Goal: Task Accomplishment & Management: Use online tool/utility

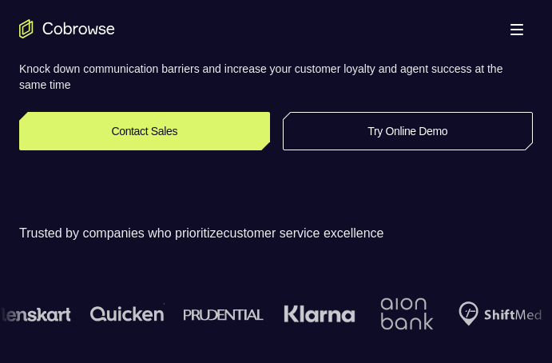
scroll to position [315, 0]
click at [500, 222] on div "Trusted by companies who prioritize customer service excellence" at bounding box center [276, 285] width 552 height 212
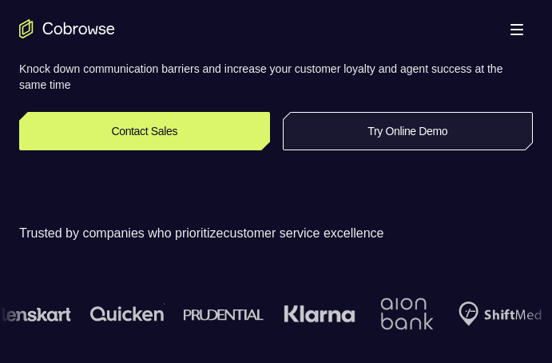
click at [399, 130] on link "Try Online Demo" at bounding box center [408, 131] width 251 height 38
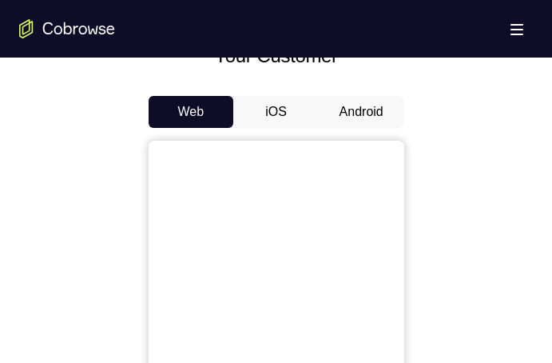
click at [351, 96] on button "Android" at bounding box center [361, 112] width 85 height 32
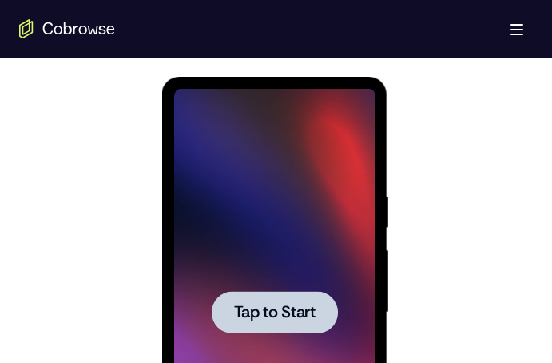
click at [239, 319] on span "Tap to Start" at bounding box center [274, 312] width 81 height 16
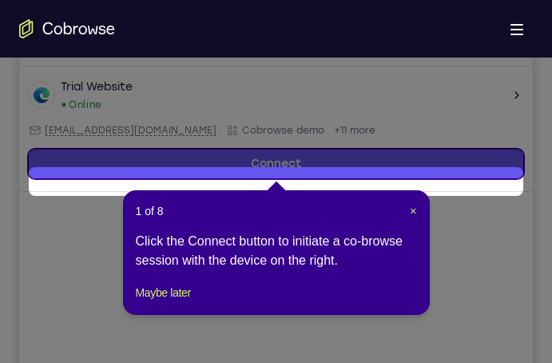
scroll to position [283, 0]
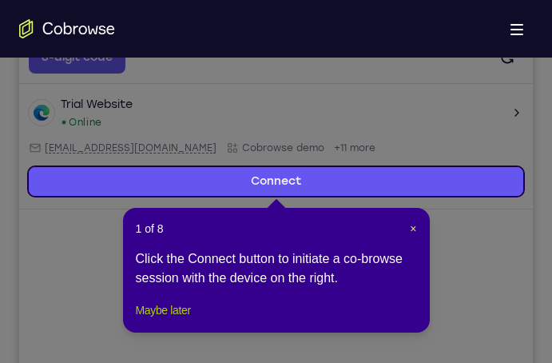
click at [165, 319] on button "Maybe later" at bounding box center [163, 309] width 55 height 19
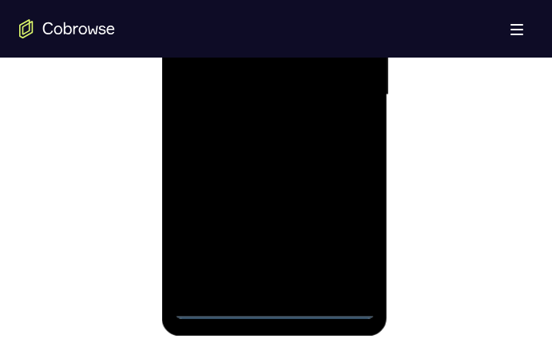
scroll to position [1017, 0]
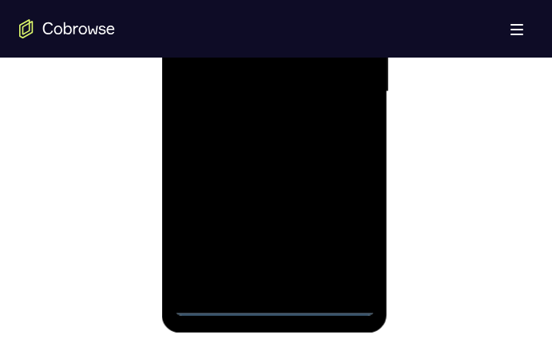
click at [270, 301] on div at bounding box center [274, 91] width 201 height 447
click at [333, 229] on div at bounding box center [274, 91] width 201 height 447
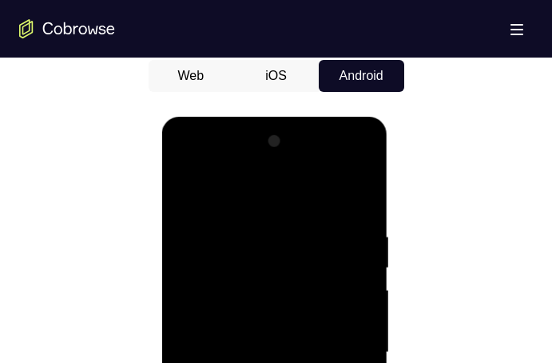
scroll to position [722, 0]
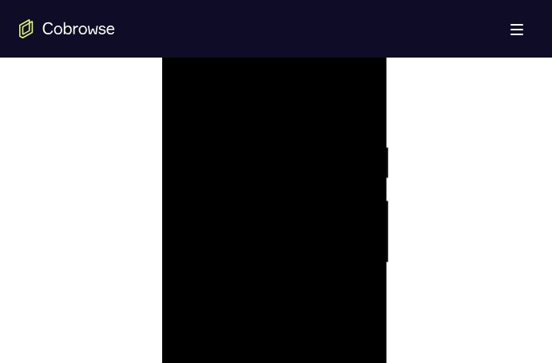
scroll to position [851, 0]
click at [341, 252] on div at bounding box center [274, 257] width 201 height 447
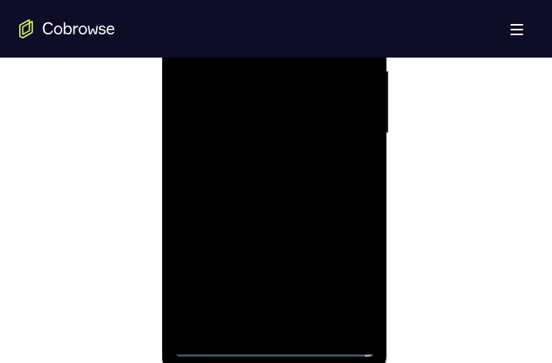
scroll to position [976, 0]
click at [290, 319] on div at bounding box center [274, 132] width 201 height 447
click at [228, 125] on div at bounding box center [274, 132] width 201 height 447
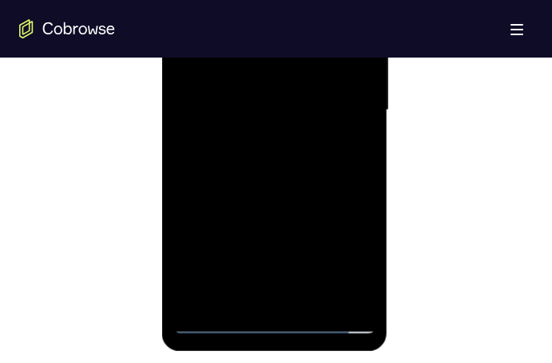
scroll to position [999, 0]
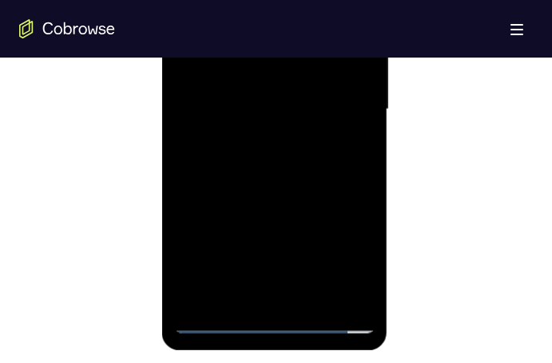
click at [277, 174] on div at bounding box center [274, 109] width 201 height 447
click at [310, 299] on div at bounding box center [274, 109] width 201 height 447
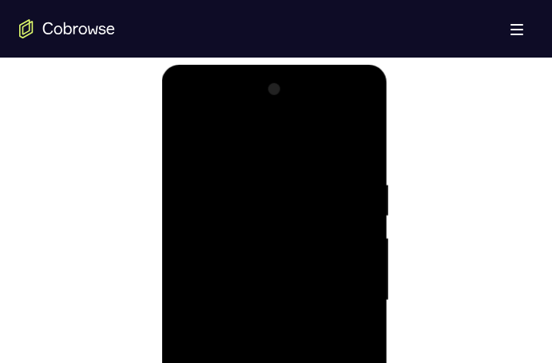
scroll to position [881, 0]
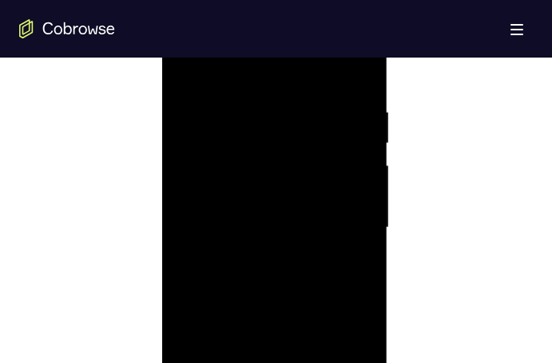
click at [258, 307] on div at bounding box center [274, 227] width 201 height 447
click at [279, 219] on div at bounding box center [274, 227] width 201 height 447
drag, startPoint x: 240, startPoint y: 76, endPoint x: 261, endPoint y: 12, distance: 67.4
click at [261, 12] on div at bounding box center [274, 227] width 201 height 447
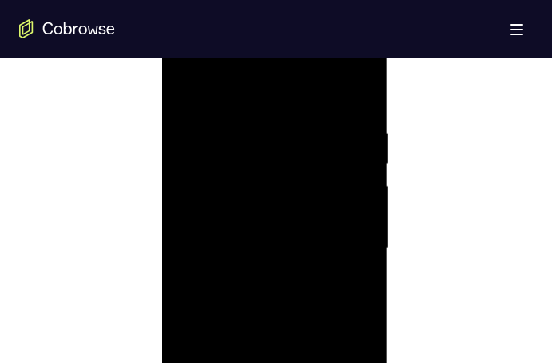
click at [190, 90] on div at bounding box center [274, 248] width 201 height 447
click at [240, 275] on div at bounding box center [274, 211] width 201 height 447
click at [354, 180] on div at bounding box center [274, 138] width 201 height 447
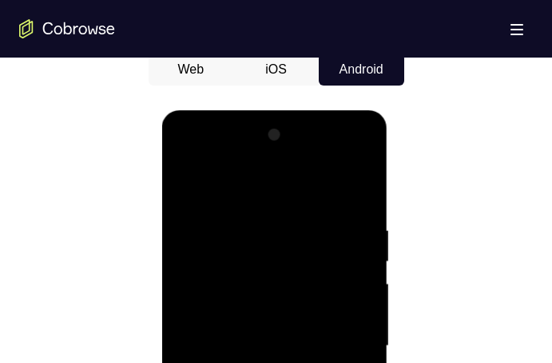
scroll to position [762, 0]
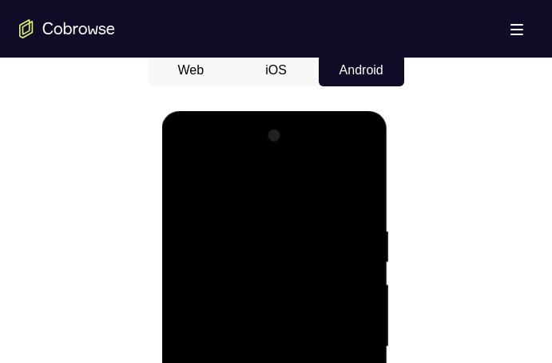
click at [184, 186] on div at bounding box center [274, 346] width 201 height 447
click at [191, 188] on div at bounding box center [274, 346] width 201 height 447
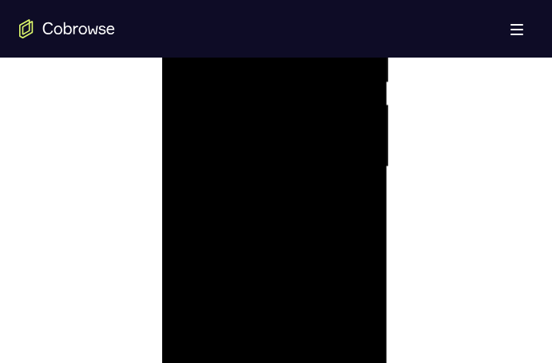
scroll to position [945, 0]
click at [279, 227] on div at bounding box center [274, 163] width 201 height 447
click at [318, 322] on div at bounding box center [274, 130] width 201 height 447
